Goal: Task Accomplishment & Management: Manage account settings

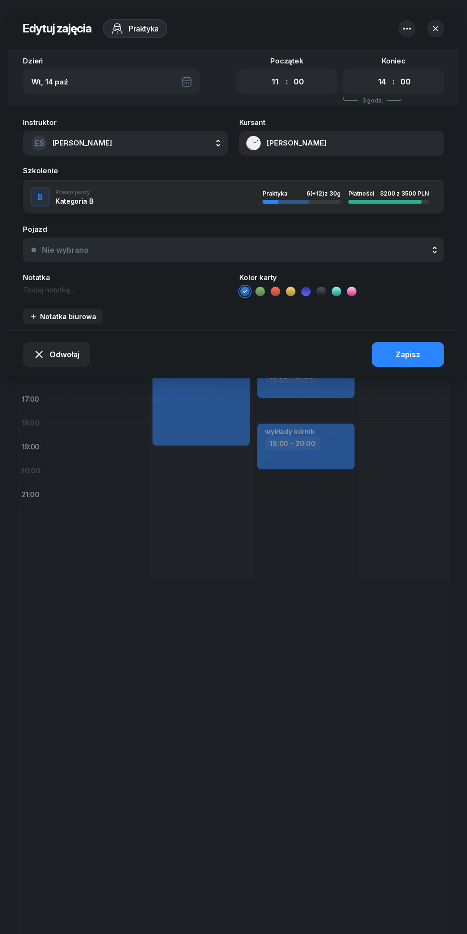
select select "11"
select select "14"
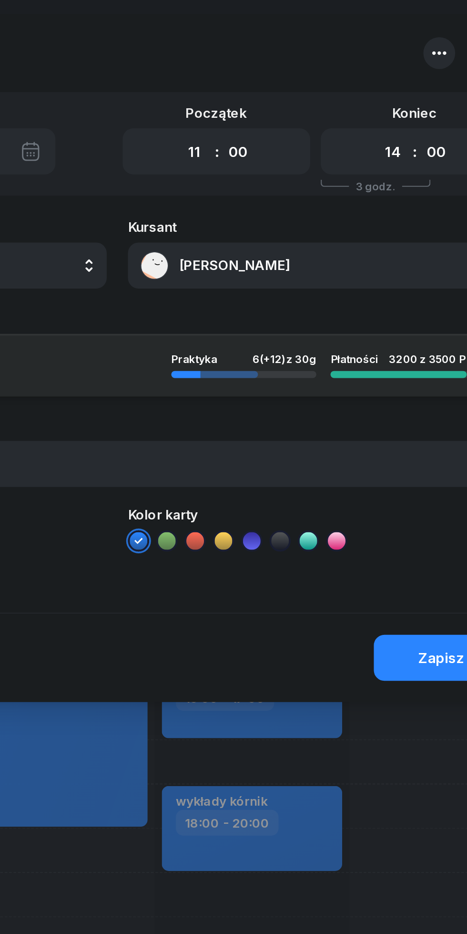
scroll to position [0, 13]
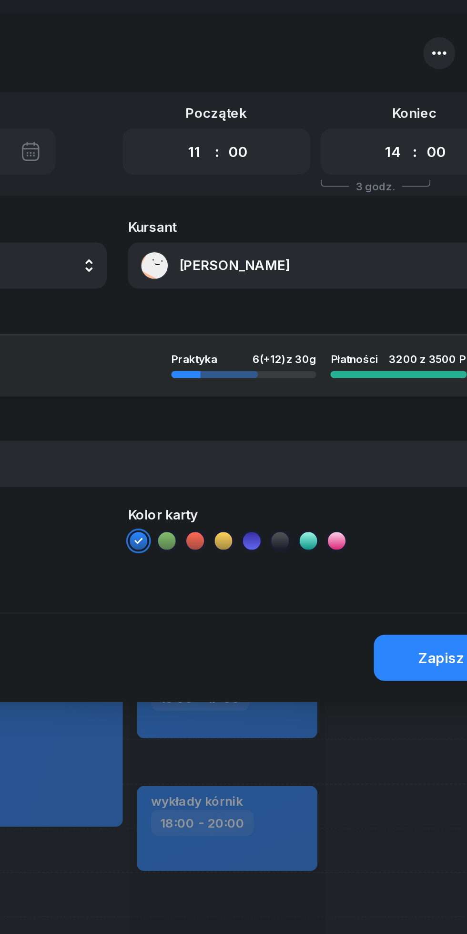
click at [315, 140] on button "[PERSON_NAME]" at bounding box center [341, 143] width 205 height 25
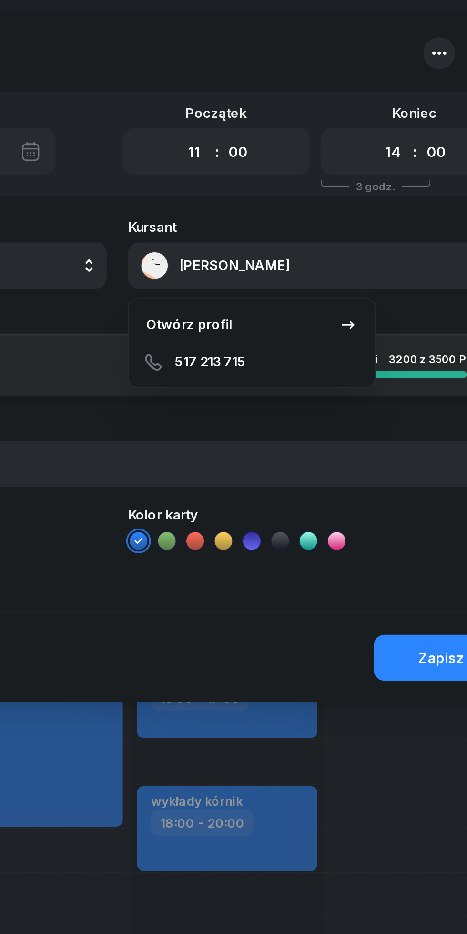
click at [310, 173] on link "Otwórz profil" at bounding box center [306, 175] width 125 height 21
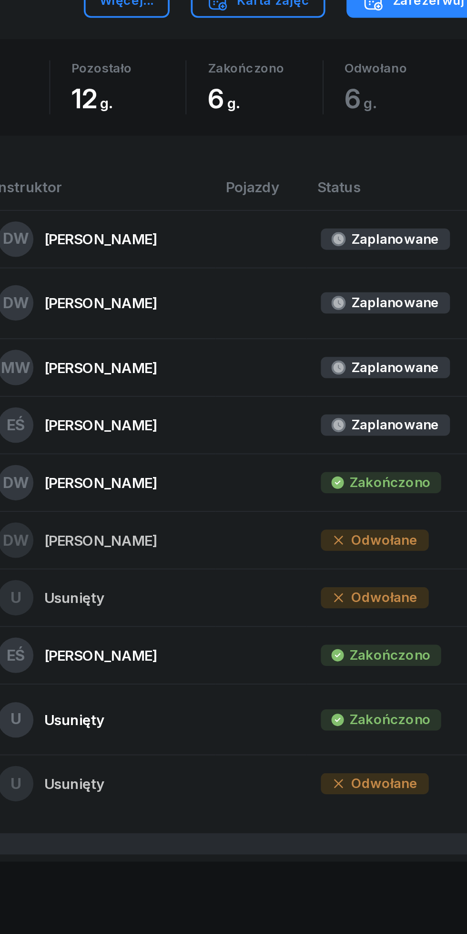
scroll to position [269, 0]
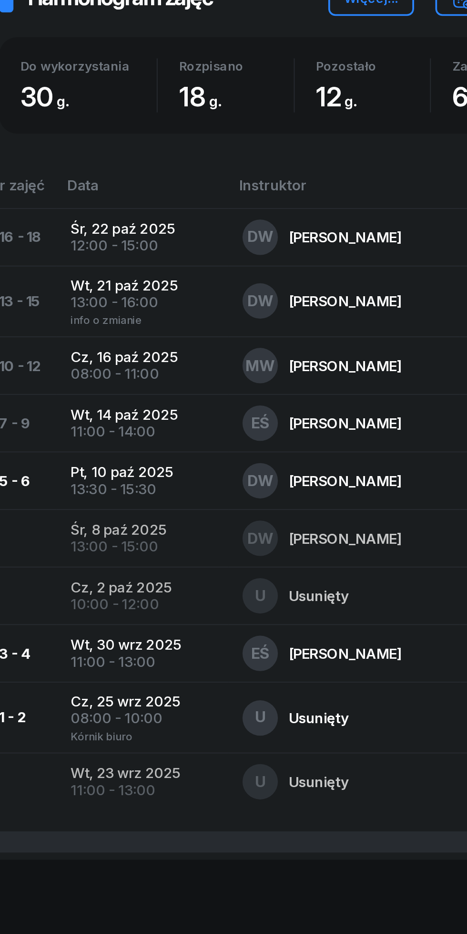
click at [251, 814] on div "U Usunięty" at bounding box center [223, 817] width 109 height 19
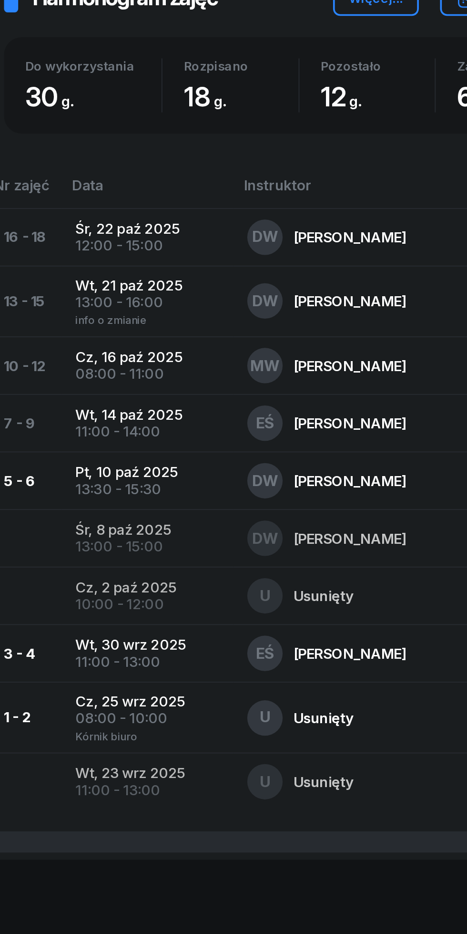
click at [207, 660] on div "[PERSON_NAME]" at bounding box center [224, 659] width 61 height 8
click at [241, 671] on td "EŚ [PERSON_NAME]" at bounding box center [224, 658] width 124 height 31
click at [229, 662] on div "[PERSON_NAME]" at bounding box center [224, 659] width 61 height 8
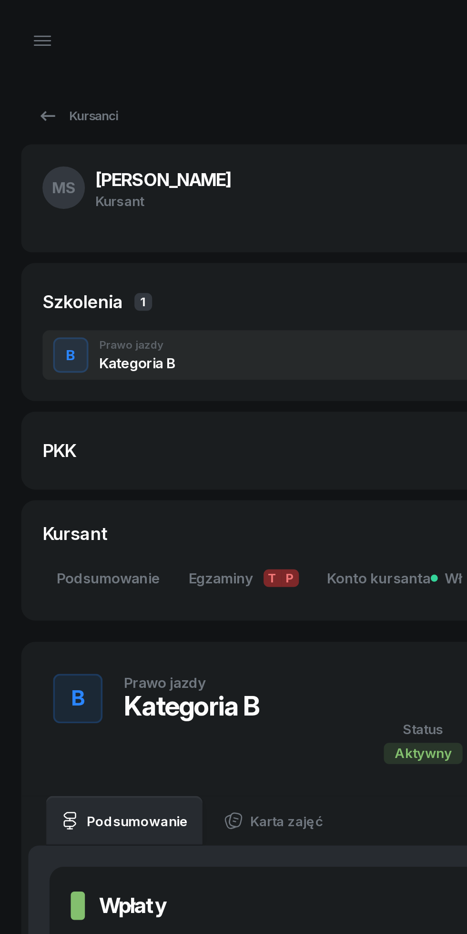
scroll to position [0, 0]
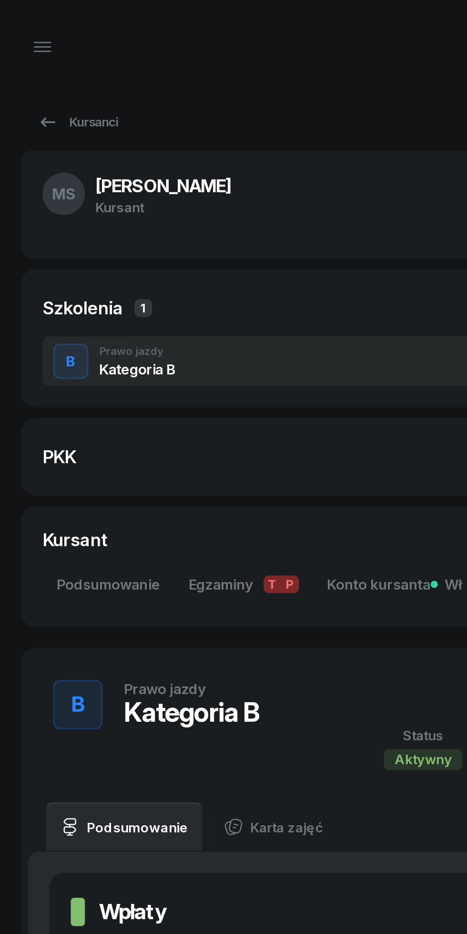
click at [21, 67] on icon at bounding box center [25, 65] width 11 height 11
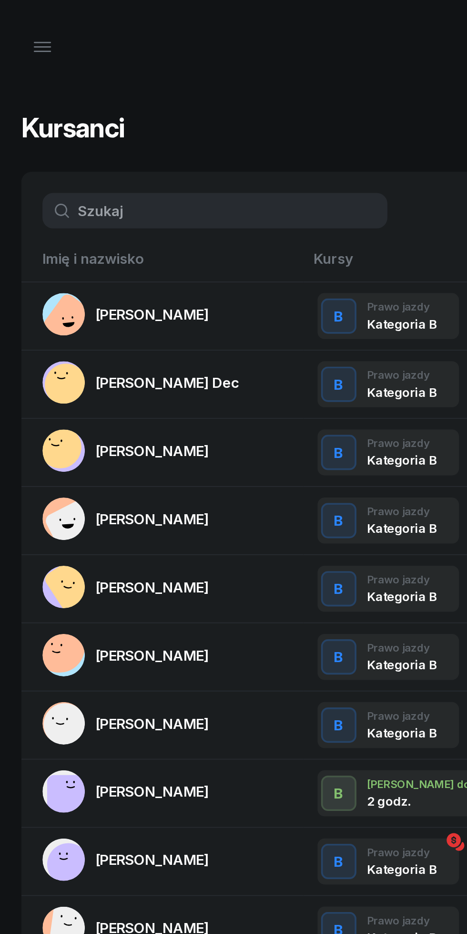
click at [17, 19] on button "button" at bounding box center [22, 25] width 23 height 23
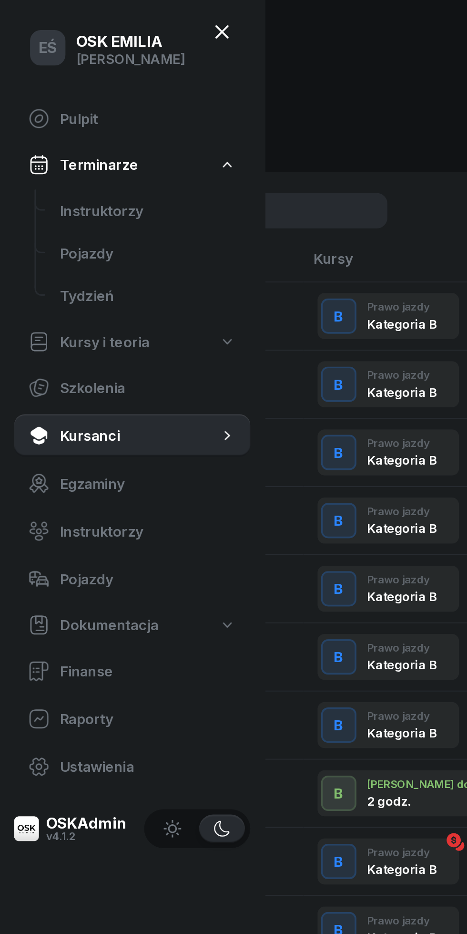
click at [78, 122] on link "Instruktorzy" at bounding box center [80, 113] width 110 height 23
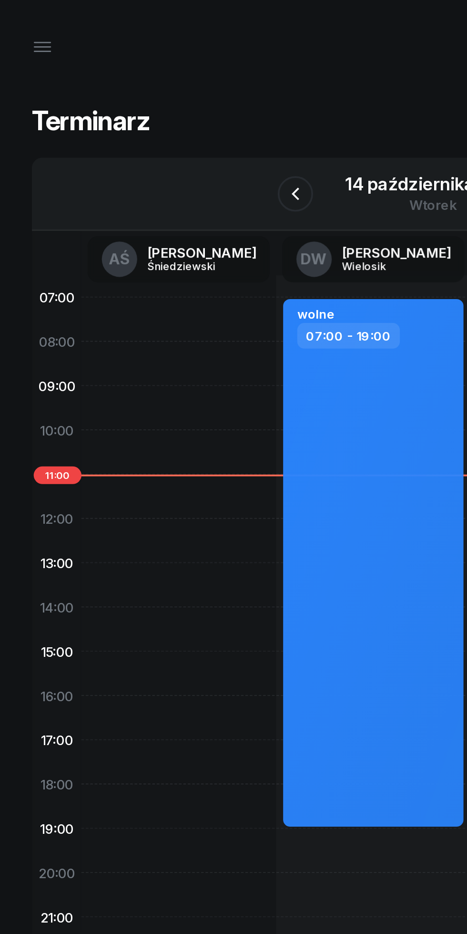
scroll to position [0, 13]
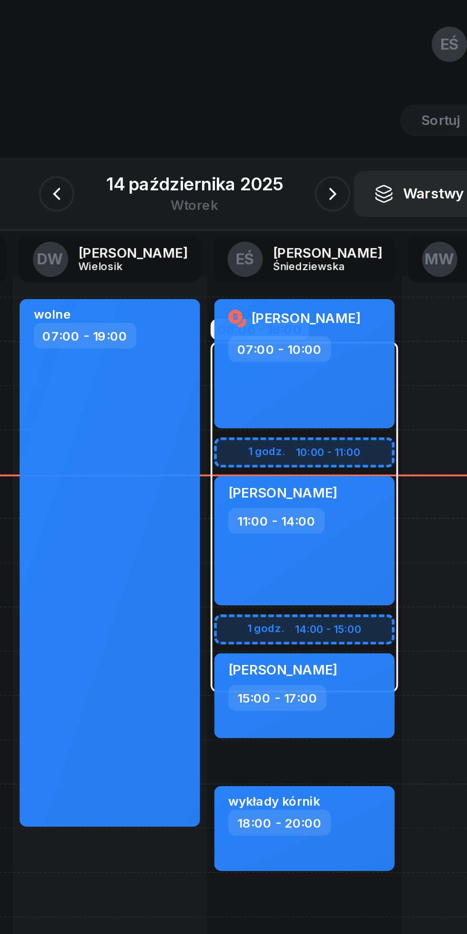
click at [325, 305] on div "[PERSON_NAME] 11:00 - 14:00" at bounding box center [292, 292] width 97 height 70
select select "11"
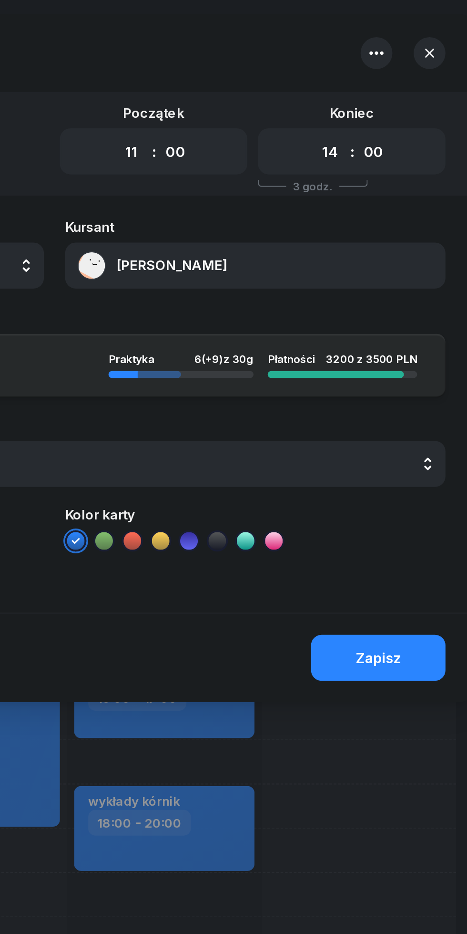
click at [382, 84] on select "00 01 02 03 04 05 06 07 08 09 10 11 12 13 14 15 16 17 18 19 20 21 22 23" at bounding box center [382, 81] width 18 height 17
select select "13"
click at [373, 73] on select "00 01 02 03 04 05 06 07 08 09 10 11 12 13 14 15 16 17 18 19 20 21 22 23" at bounding box center [382, 81] width 18 height 17
click at [414, 353] on div "Zapisz" at bounding box center [408, 354] width 25 height 9
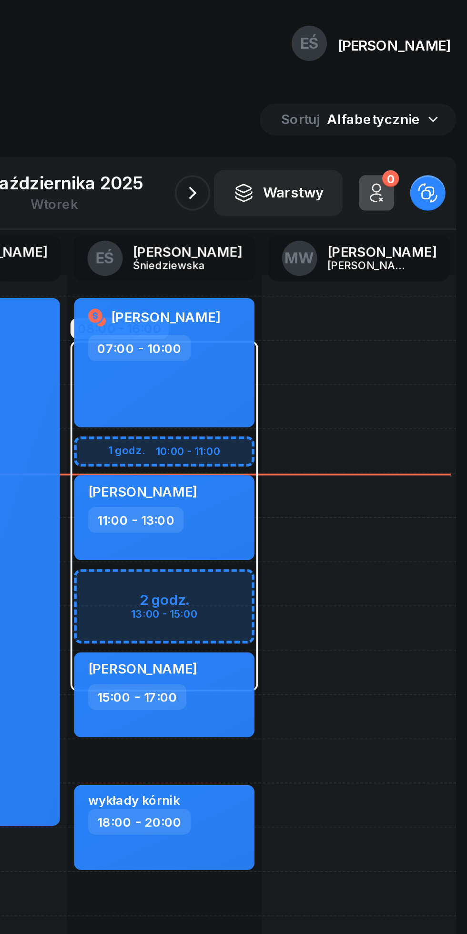
click at [308, 106] on icon "button" at bounding box center [307, 104] width 11 height 11
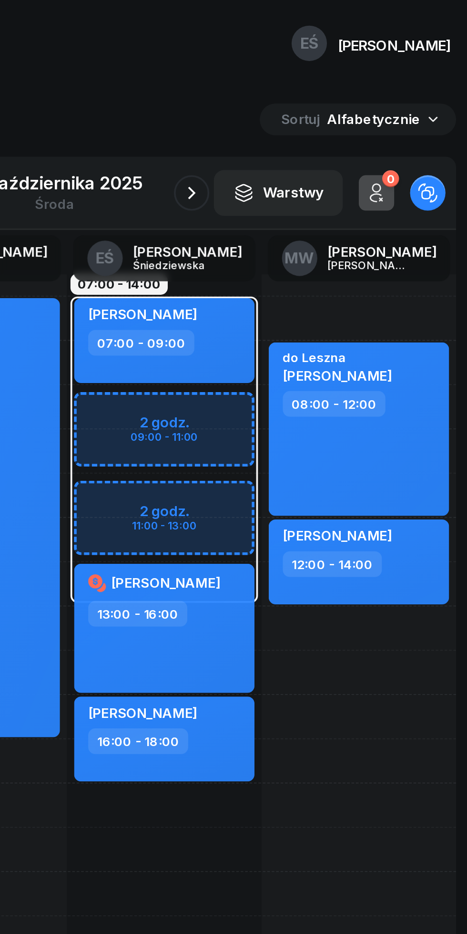
click at [305, 104] on icon "button" at bounding box center [307, 104] width 11 height 11
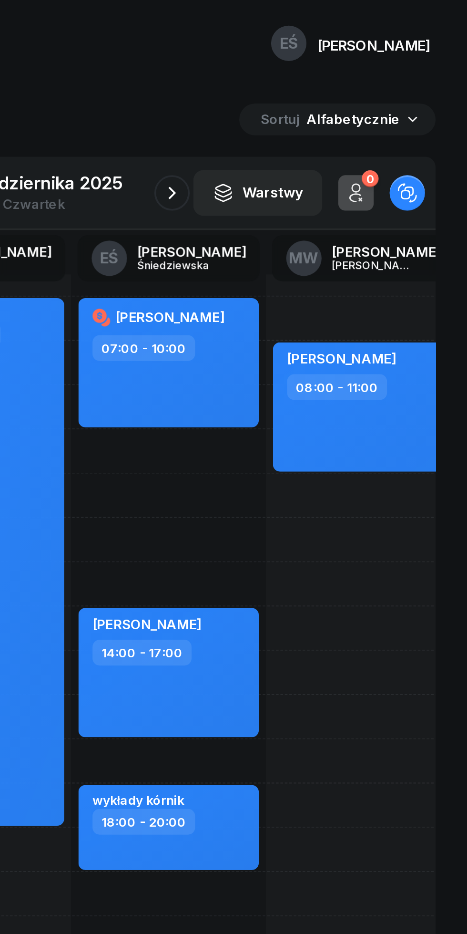
click at [329, 208] on div "[PERSON_NAME] 07:00 - 10:00" at bounding box center [306, 196] width 97 height 70
select select "07"
select select "10"
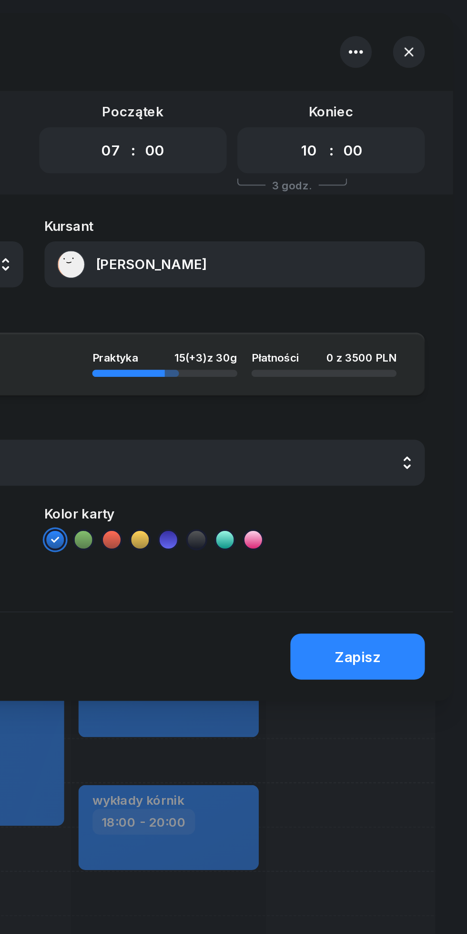
click at [279, 83] on select "00 01 02 03 04 05 06 07 08 09 10 11 12 13 14 15 16 17 18 19 20 21 22 23" at bounding box center [275, 81] width 18 height 17
select select "11"
click at [266, 73] on select "00 01 02 03 04 05 06 07 08 09 10 11 12 13 14 15 16 17 18 19 20 21 22 23" at bounding box center [275, 81] width 18 height 17
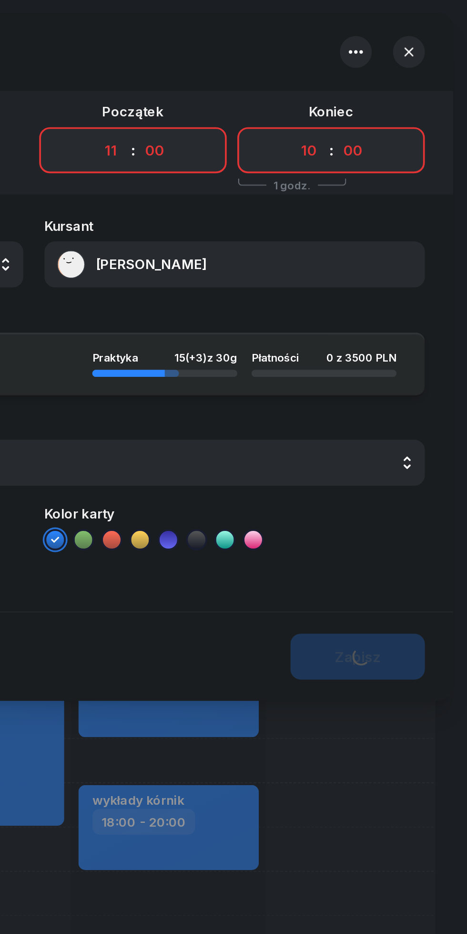
click at [382, 81] on select "00 01 02 03 04 05 06 07 08 09 10 11 12 13 14 15 16 17 18 19 20 21 22 23" at bounding box center [382, 81] width 18 height 17
select select "14"
click at [373, 73] on select "00 01 02 03 04 05 06 07 08 09 10 11 12 13 14 15 16 17 18 19 20 21 22 23" at bounding box center [382, 81] width 18 height 17
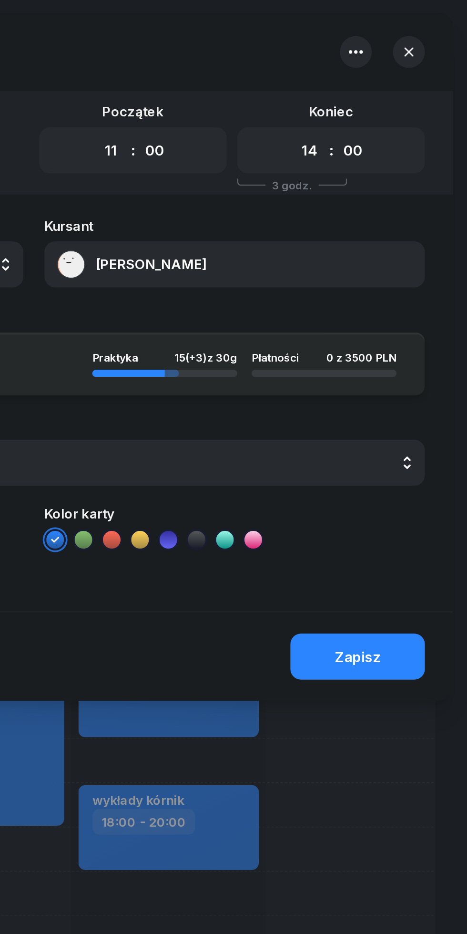
click at [409, 351] on div "Zapisz" at bounding box center [408, 354] width 25 height 9
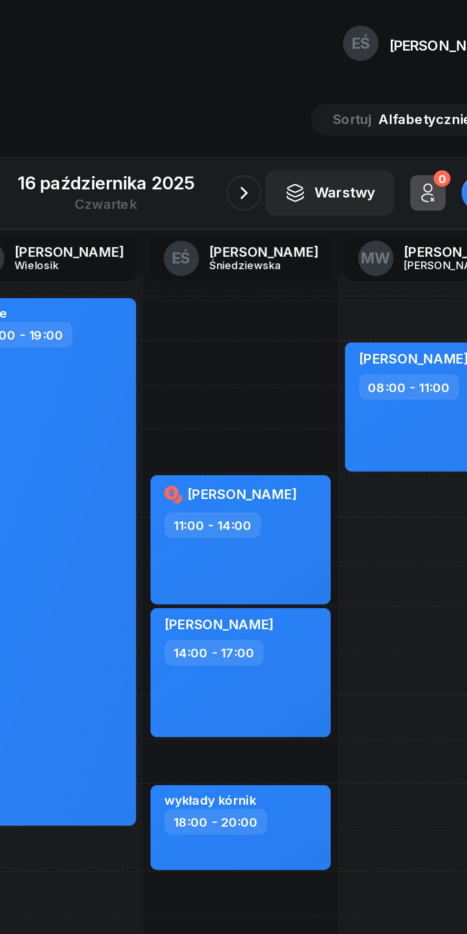
click at [404, 234] on div "[PERSON_NAME] 08:00 - 11:00" at bounding box center [410, 220] width 97 height 70
select select "08"
select select "11"
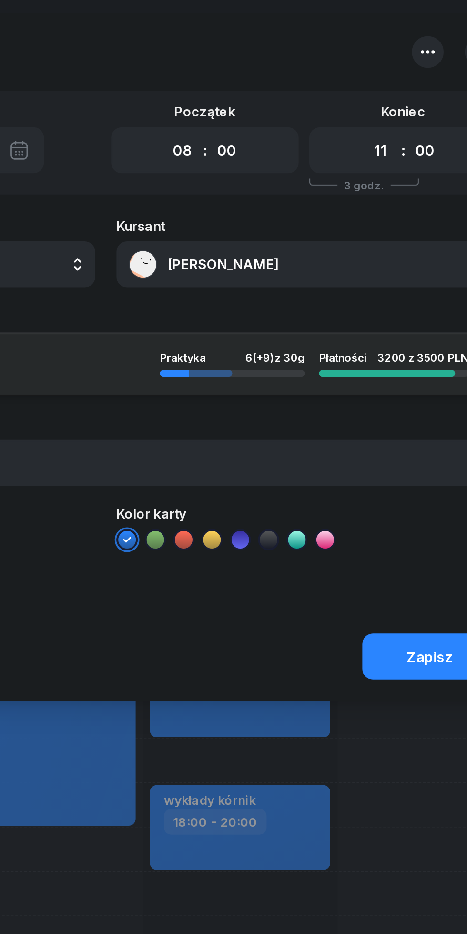
click at [273, 88] on select "00 01 02 03 04 05 06 07 08 09 10 11 12 13 14 15 16 17 18 19 20 21 22 23" at bounding box center [275, 81] width 18 height 17
select select "07"
click at [266, 73] on select "00 01 02 03 04 05 06 07 08 09 10 11 12 13 14 15 16 17 18 19 20 21 22 23" at bounding box center [275, 81] width 18 height 17
click at [298, 83] on select "00 05 10 15 20 25 30 35 40 45 50 55" at bounding box center [299, 81] width 18 height 17
select select "30"
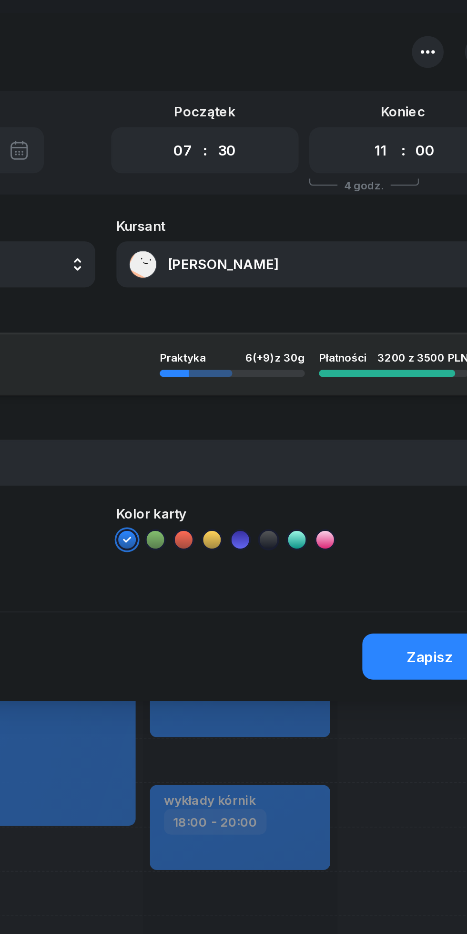
click at [290, 73] on select "00 05 10 15 20 25 30 35 40 45 50 55" at bounding box center [299, 81] width 18 height 17
click at [383, 83] on select "00 01 02 03 04 05 06 07 08 09 10 11 12 13 14 15 16 17 18 19 20 21 22 23" at bounding box center [382, 81] width 18 height 17
select select "10"
click at [373, 73] on select "00 01 02 03 04 05 06 07 08 09 10 11 12 13 14 15 16 17 18 19 20 21 22 23" at bounding box center [382, 81] width 18 height 17
click at [404, 83] on select "00 05 10 15 20 25 30 35 40 45 50 55" at bounding box center [406, 81] width 18 height 17
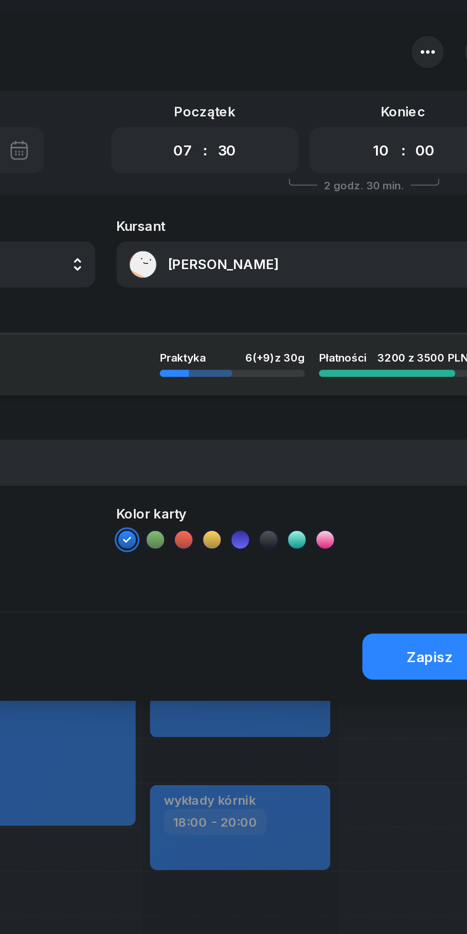
select select "30"
click at [397, 73] on select "00 05 10 15 20 25 30 35 40 45 50 55" at bounding box center [406, 81] width 18 height 17
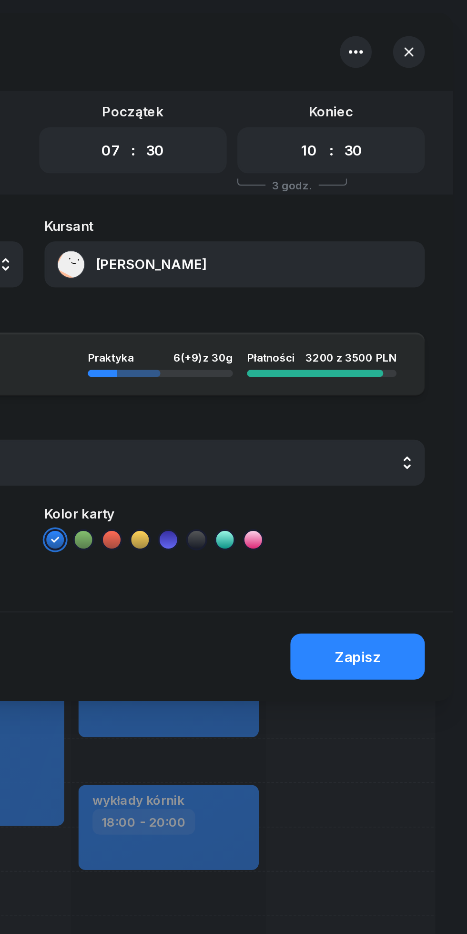
click at [413, 359] on button "Zapisz" at bounding box center [408, 354] width 72 height 25
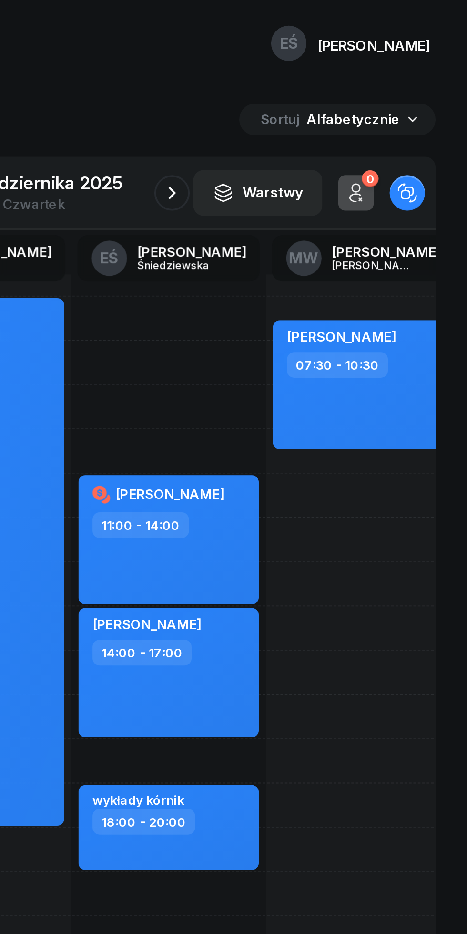
click at [426, 226] on div "[PERSON_NAME] 07:30 - 10:30" at bounding box center [410, 208] width 97 height 70
select select "07"
select select "30"
select select "10"
select select "30"
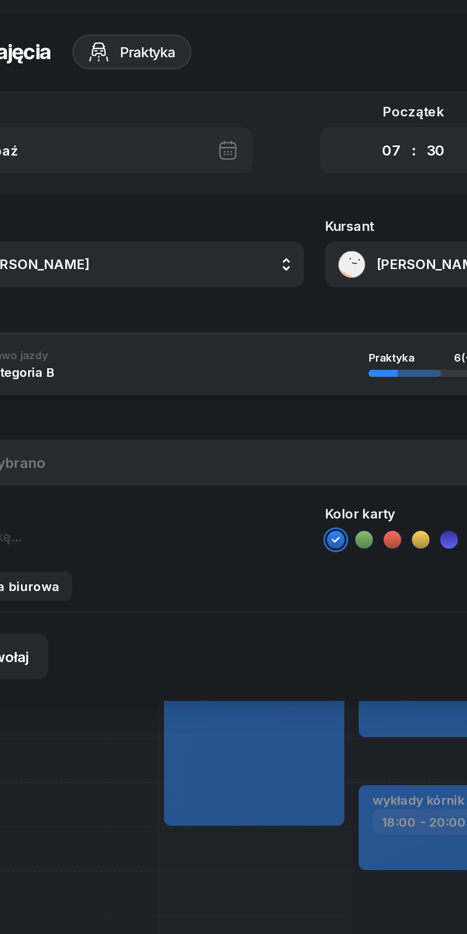
click at [128, 136] on button "MW [PERSON_NAME]" at bounding box center [125, 143] width 205 height 25
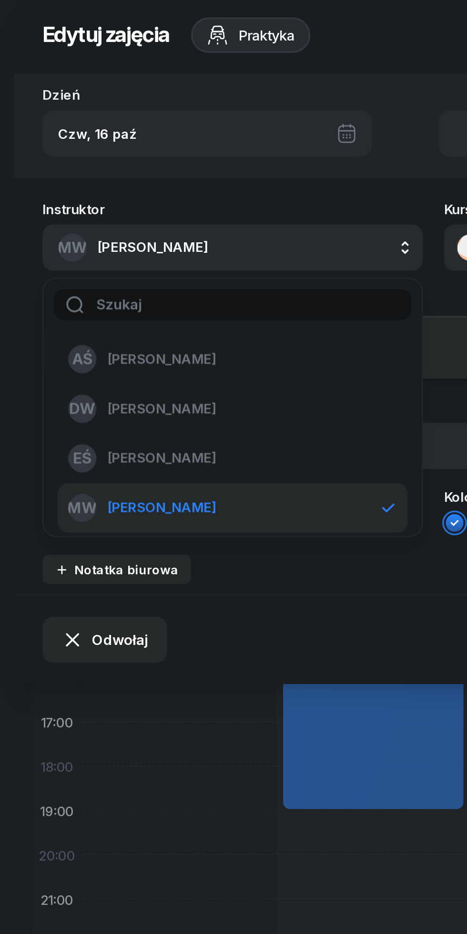
click at [117, 262] on div "EŚ [PERSON_NAME]" at bounding box center [120, 256] width 166 height 15
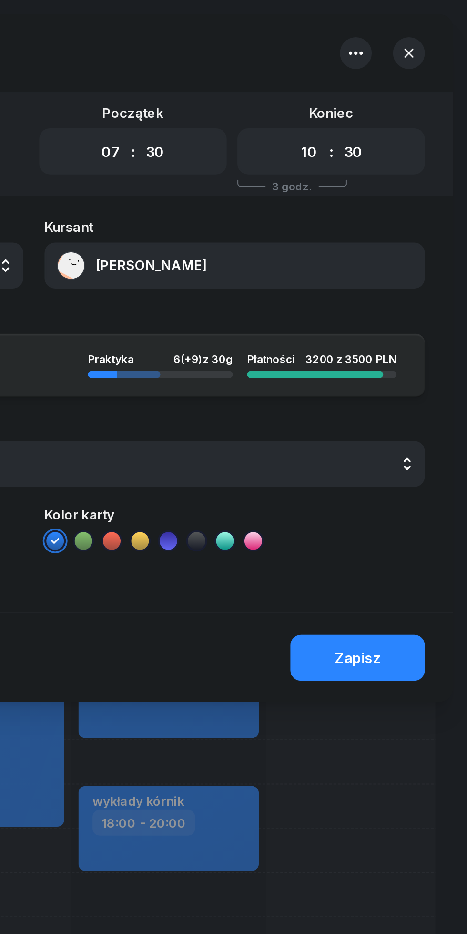
click at [410, 354] on div "Zapisz" at bounding box center [408, 354] width 25 height 9
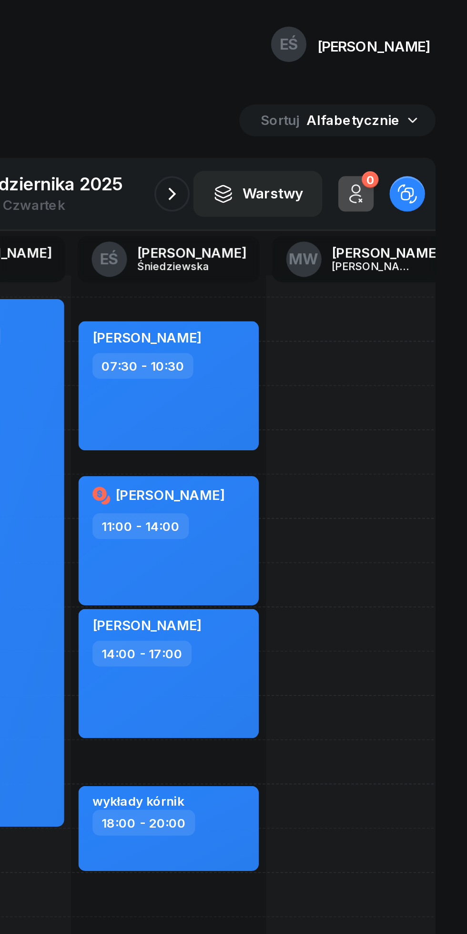
click at [308, 99] on icon "button" at bounding box center [307, 104] width 11 height 11
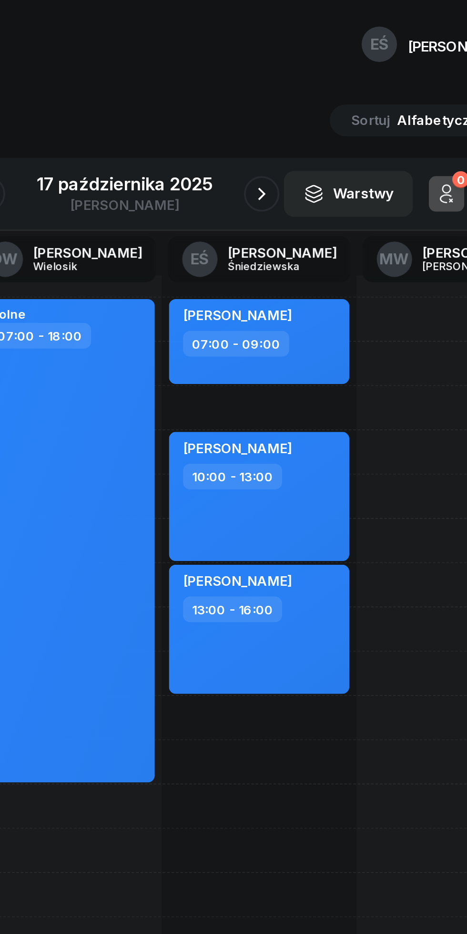
click at [305, 101] on icon "button" at bounding box center [307, 104] width 11 height 11
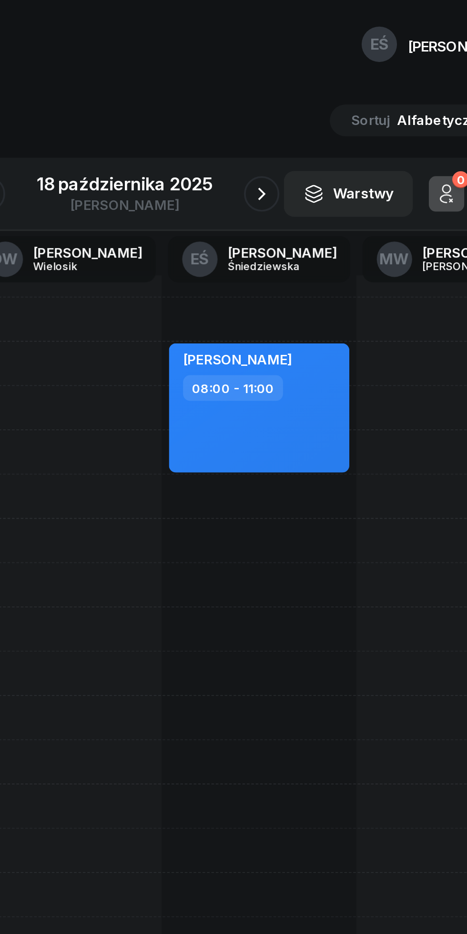
click at [308, 104] on icon "button" at bounding box center [307, 104] width 11 height 11
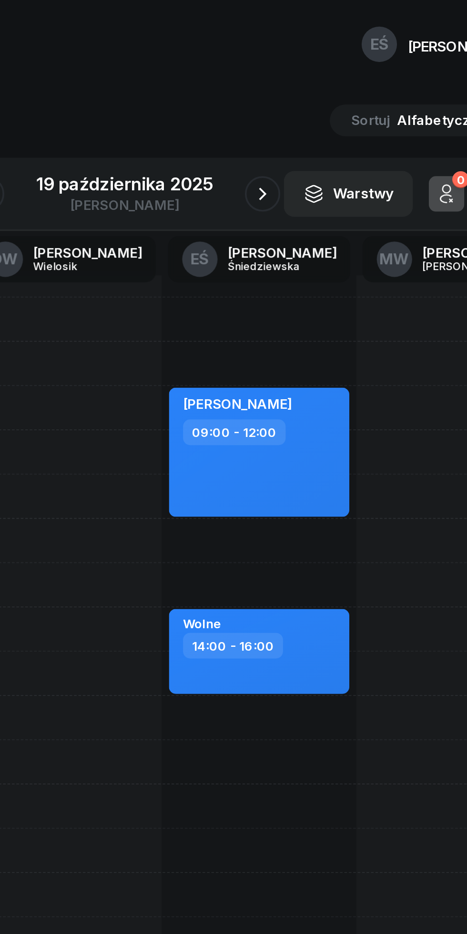
click at [308, 104] on icon "button" at bounding box center [307, 104] width 11 height 11
